Goal: Task Accomplishment & Management: Manage account settings

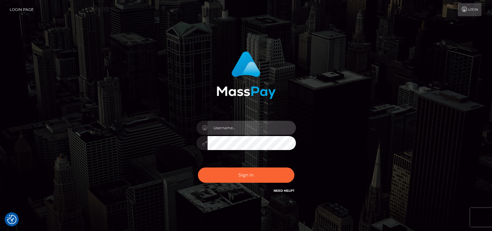
type input "petros.kidane"
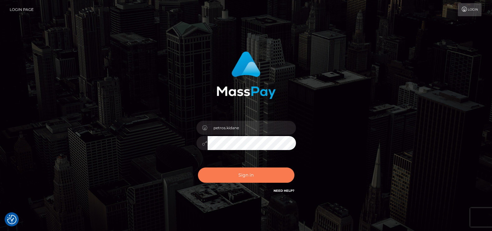
drag, startPoint x: 0, startPoint y: 0, endPoint x: 239, endPoint y: 177, distance: 297.2
click at [239, 177] on button "Sign in" at bounding box center [246, 175] width 97 height 15
type input "petros.kidane"
click at [252, 176] on button "Sign in" at bounding box center [246, 175] width 97 height 15
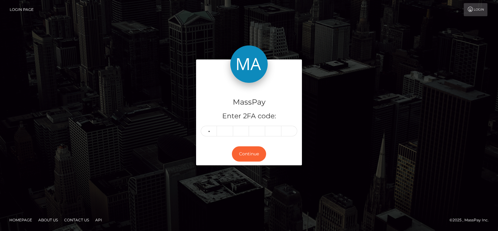
type input "3"
type input "0"
type input "8"
type input "4"
type input "9"
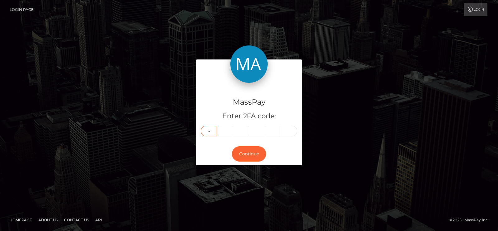
type input "9"
type input "7"
type input "1"
type input "2"
type input "5"
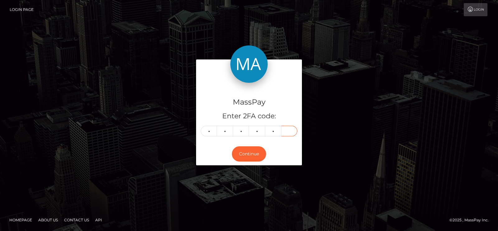
type input "0"
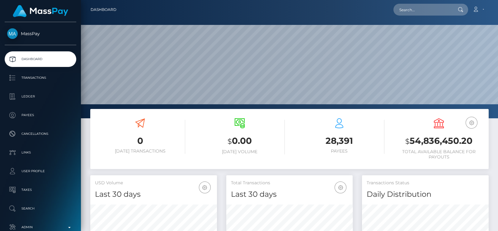
scroll to position [110, 126]
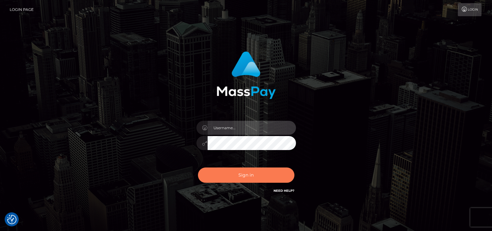
type input "petros.kidane"
click at [219, 177] on button "Sign in" at bounding box center [246, 175] width 97 height 15
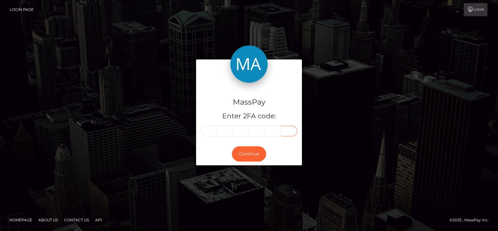
click at [282, 129] on input "text" at bounding box center [290, 131] width 16 height 11
click at [207, 132] on input "text" at bounding box center [209, 131] width 16 height 11
type input "7"
type input "8"
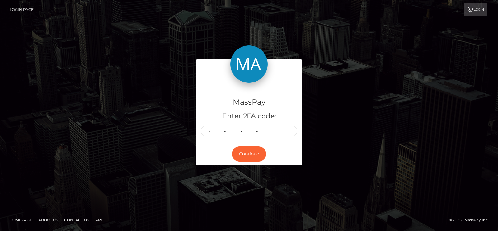
type input "2"
type input "6"
type input "7"
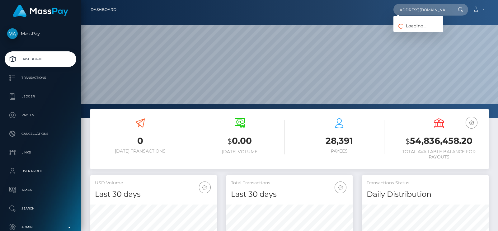
scroll to position [110, 126]
type input "[EMAIL_ADDRESS][DOMAIN_NAME]"
